Goal: Transaction & Acquisition: Obtain resource

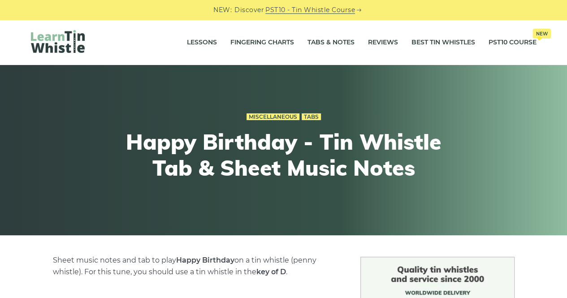
scroll to position [261, 0]
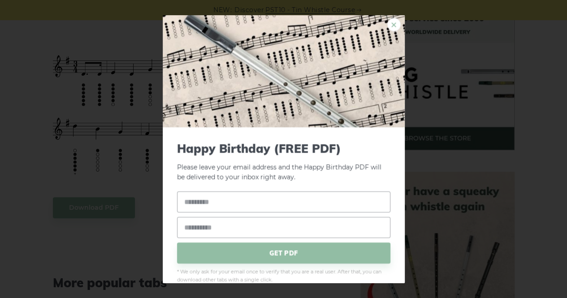
click at [388, 26] on link "×" at bounding box center [394, 23] width 13 height 13
click at [388, 24] on link "×" at bounding box center [394, 23] width 13 height 13
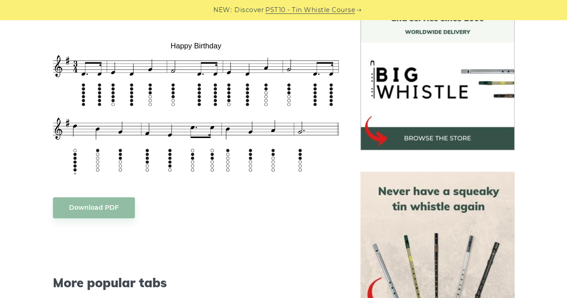
click at [101, 218] on div "Sheet music notes and tab to play Happy Birthday on a tin whistle (penny whistl…" at bounding box center [196, 255] width 286 height 522
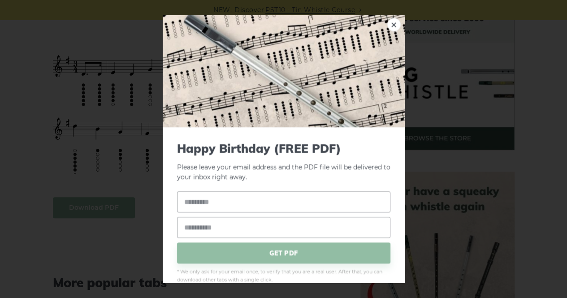
click at [230, 203] on input "text" at bounding box center [284, 202] width 214 height 21
click at [390, 30] on link "×" at bounding box center [394, 23] width 13 height 13
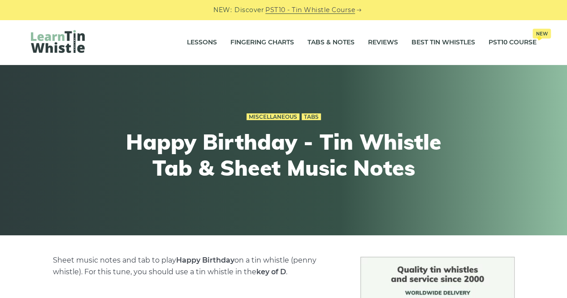
scroll to position [261, 0]
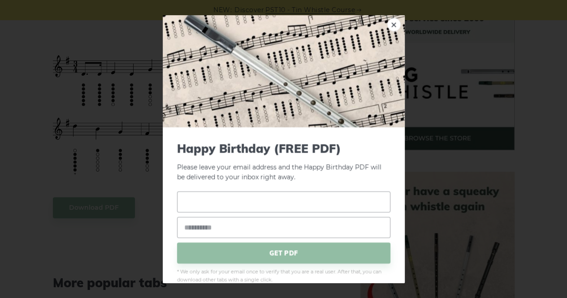
click at [249, 200] on input "text" at bounding box center [284, 202] width 214 height 21
type input "****"
click at [249, 230] on input "email" at bounding box center [284, 227] width 214 height 21
type input "**********"
click at [277, 247] on span "GET PDF" at bounding box center [284, 253] width 214 height 21
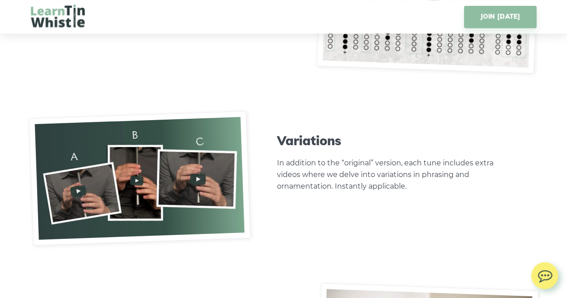
scroll to position [3394, 0]
